Goal: Information Seeking & Learning: Find specific page/section

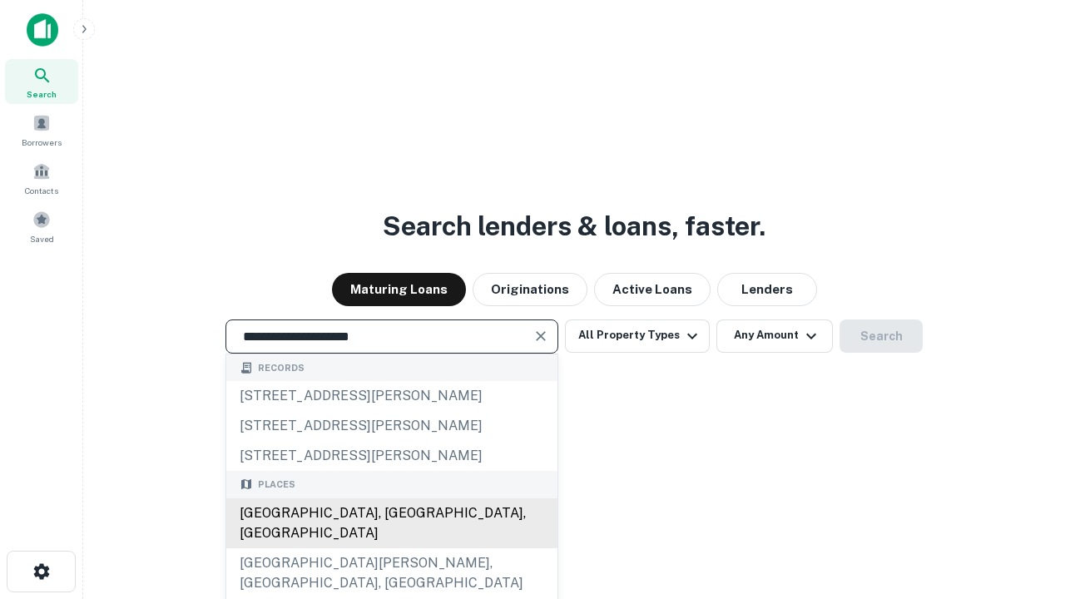
click at [391, 548] on div "[GEOGRAPHIC_DATA], [GEOGRAPHIC_DATA], [GEOGRAPHIC_DATA]" at bounding box center [391, 524] width 331 height 50
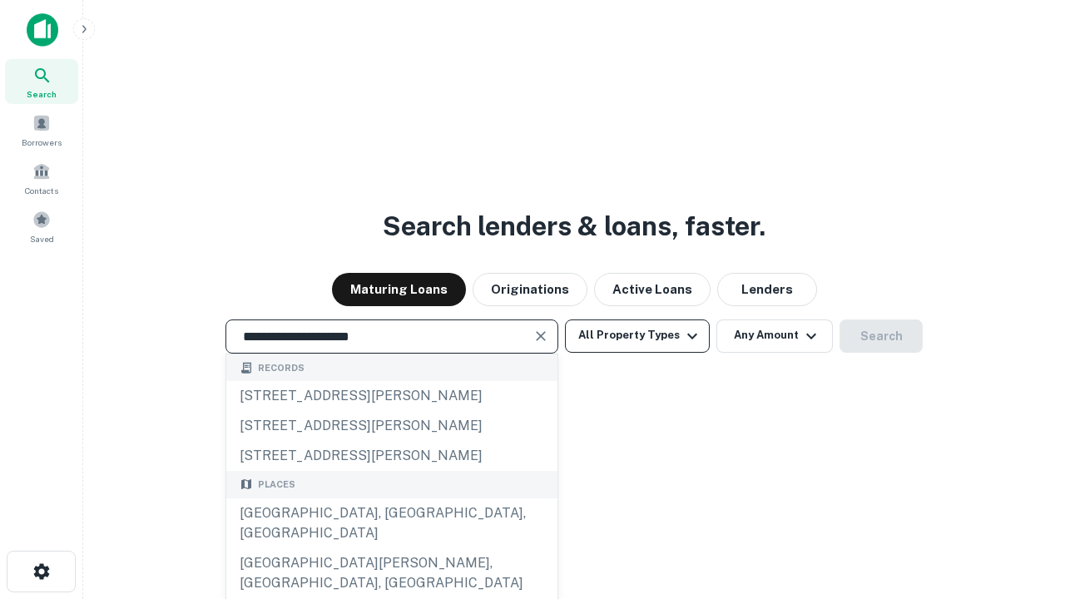
click at [638, 335] on button "All Property Types" at bounding box center [637, 336] width 145 height 33
type input "**********"
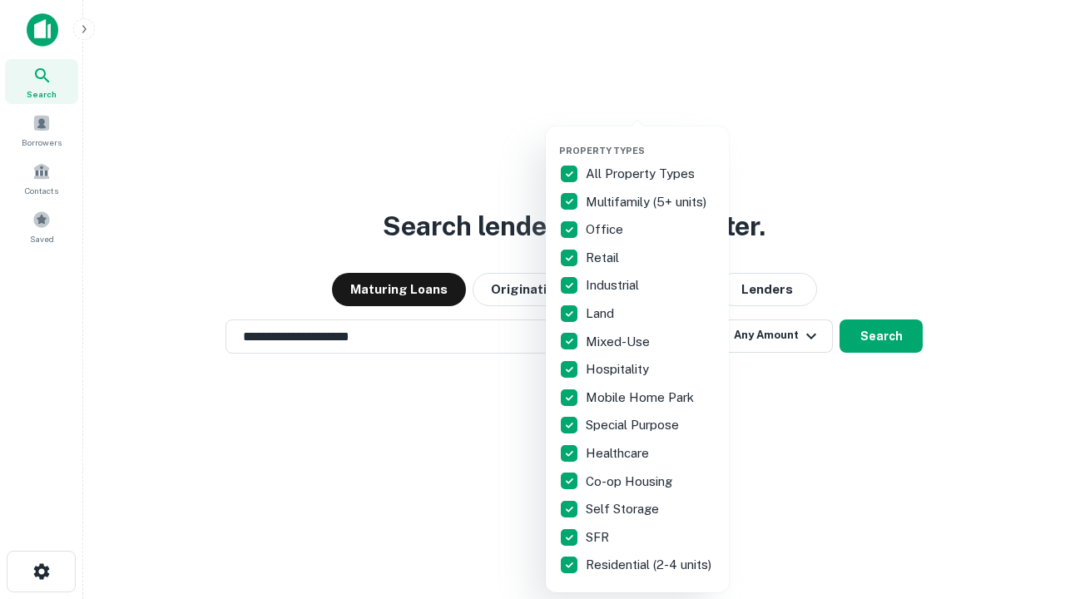
click at [651, 140] on button "button" at bounding box center [650, 140] width 183 height 1
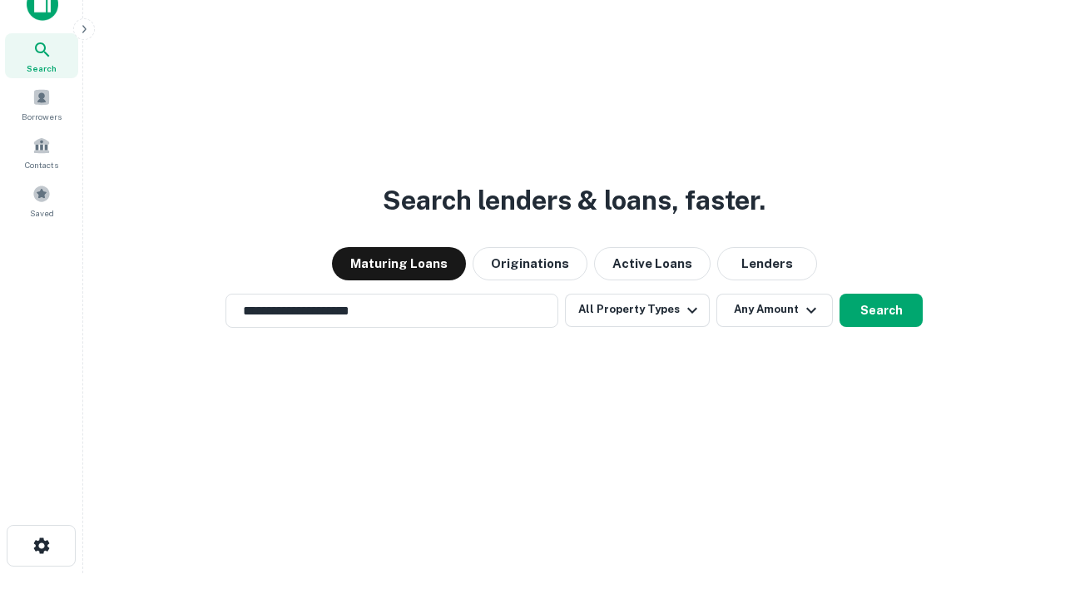
scroll to position [10, 201]
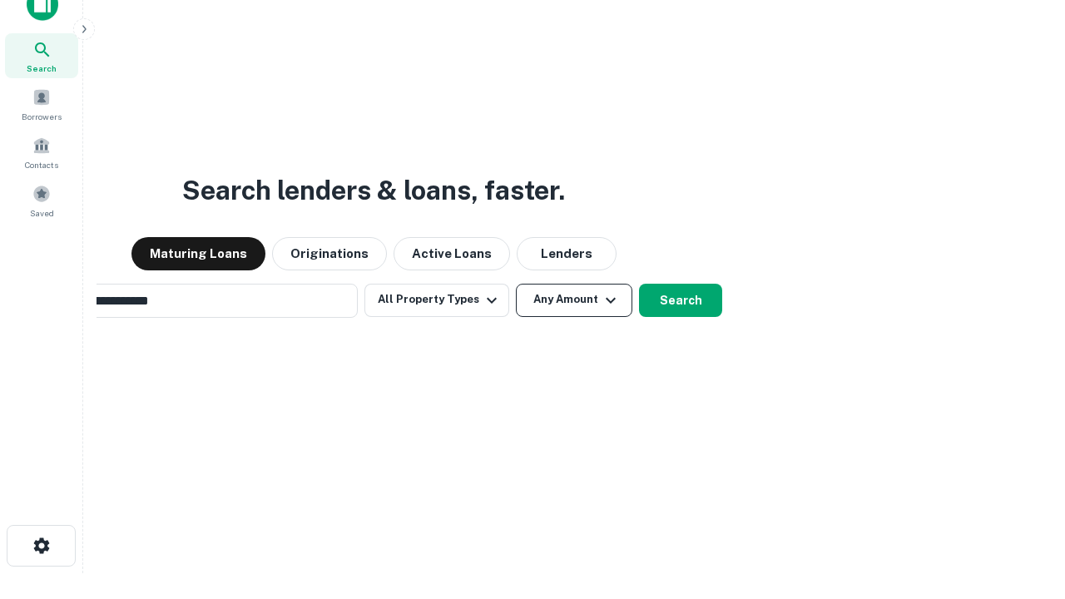
click at [516, 284] on button "Any Amount" at bounding box center [574, 300] width 117 height 33
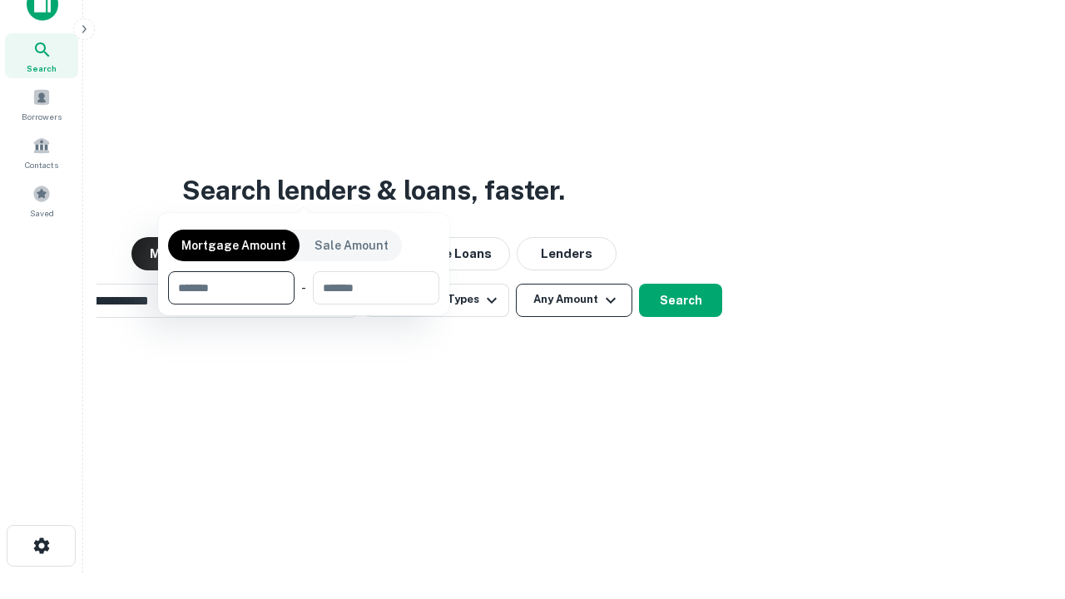
scroll to position [27, 0]
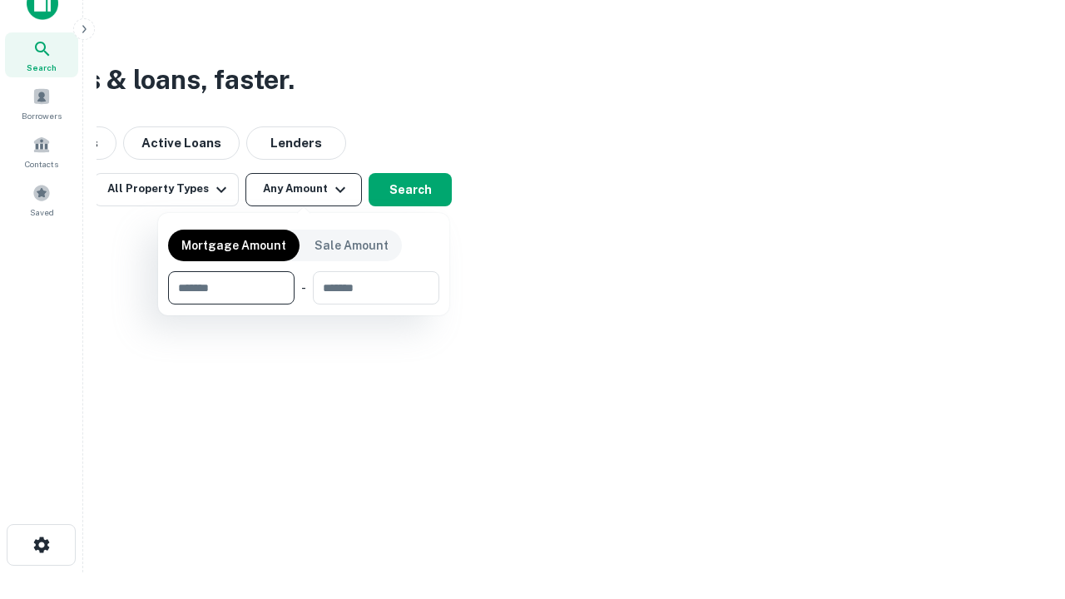
type input "*******"
click at [304, 305] on button "button" at bounding box center [303, 305] width 271 height 1
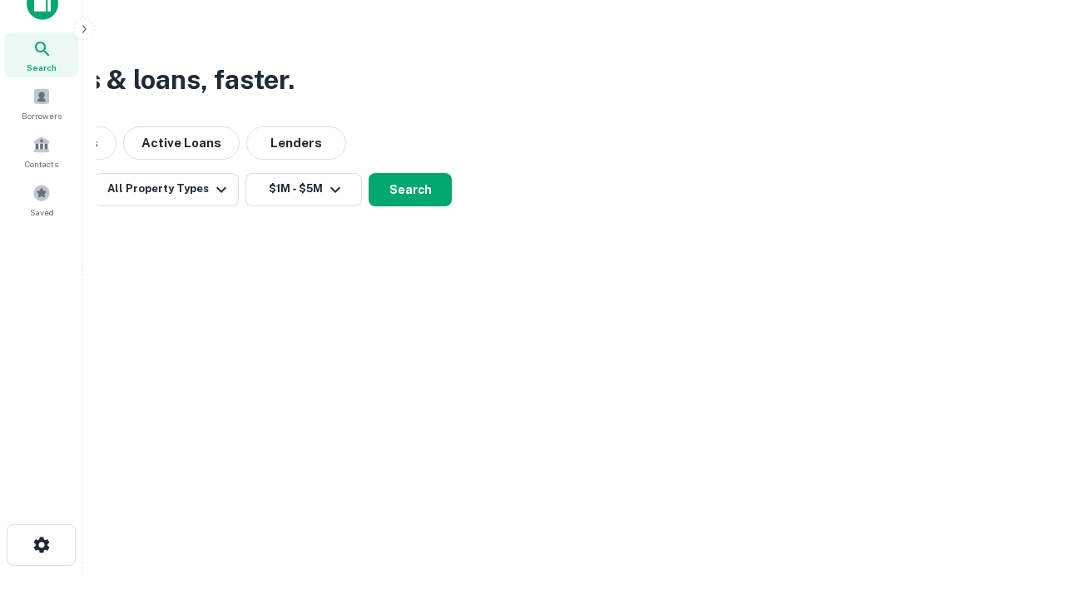
scroll to position [10, 307]
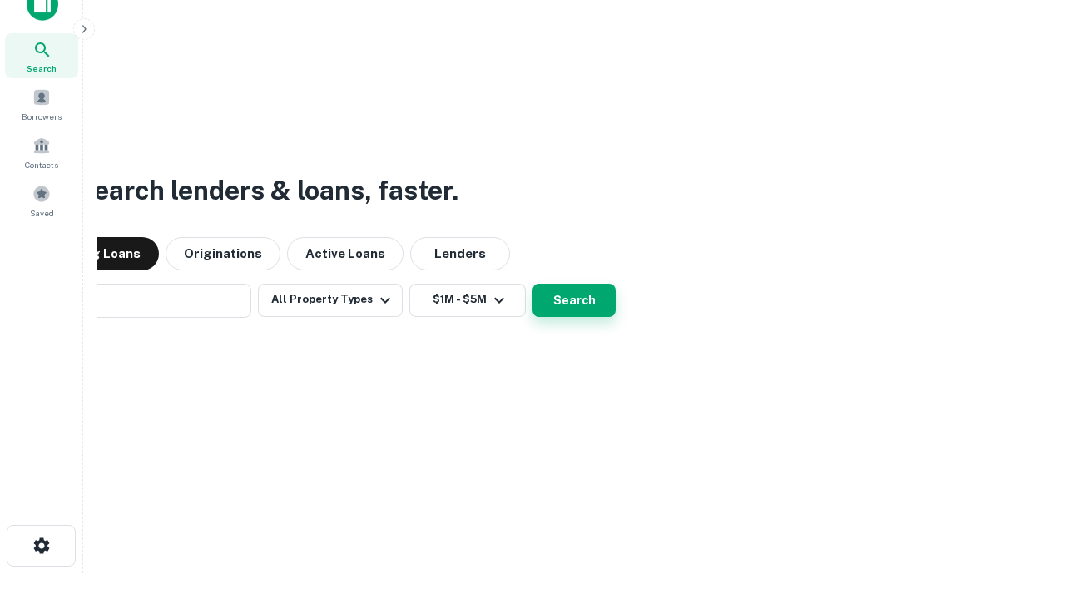
click at [533, 284] on button "Search" at bounding box center [574, 300] width 83 height 33
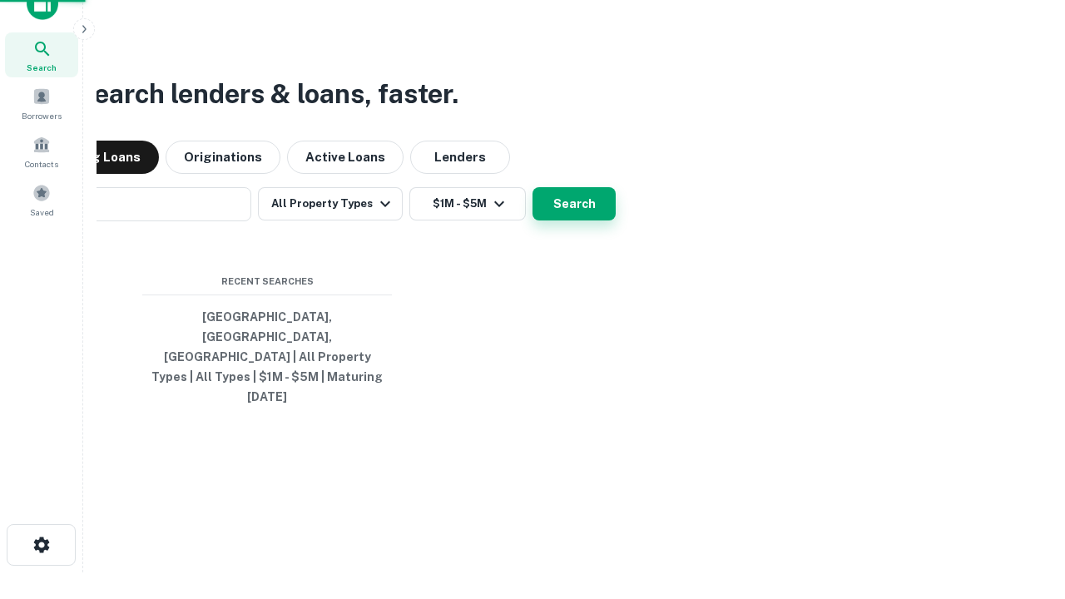
scroll to position [44, 471]
